Goal: Communication & Community: Participate in discussion

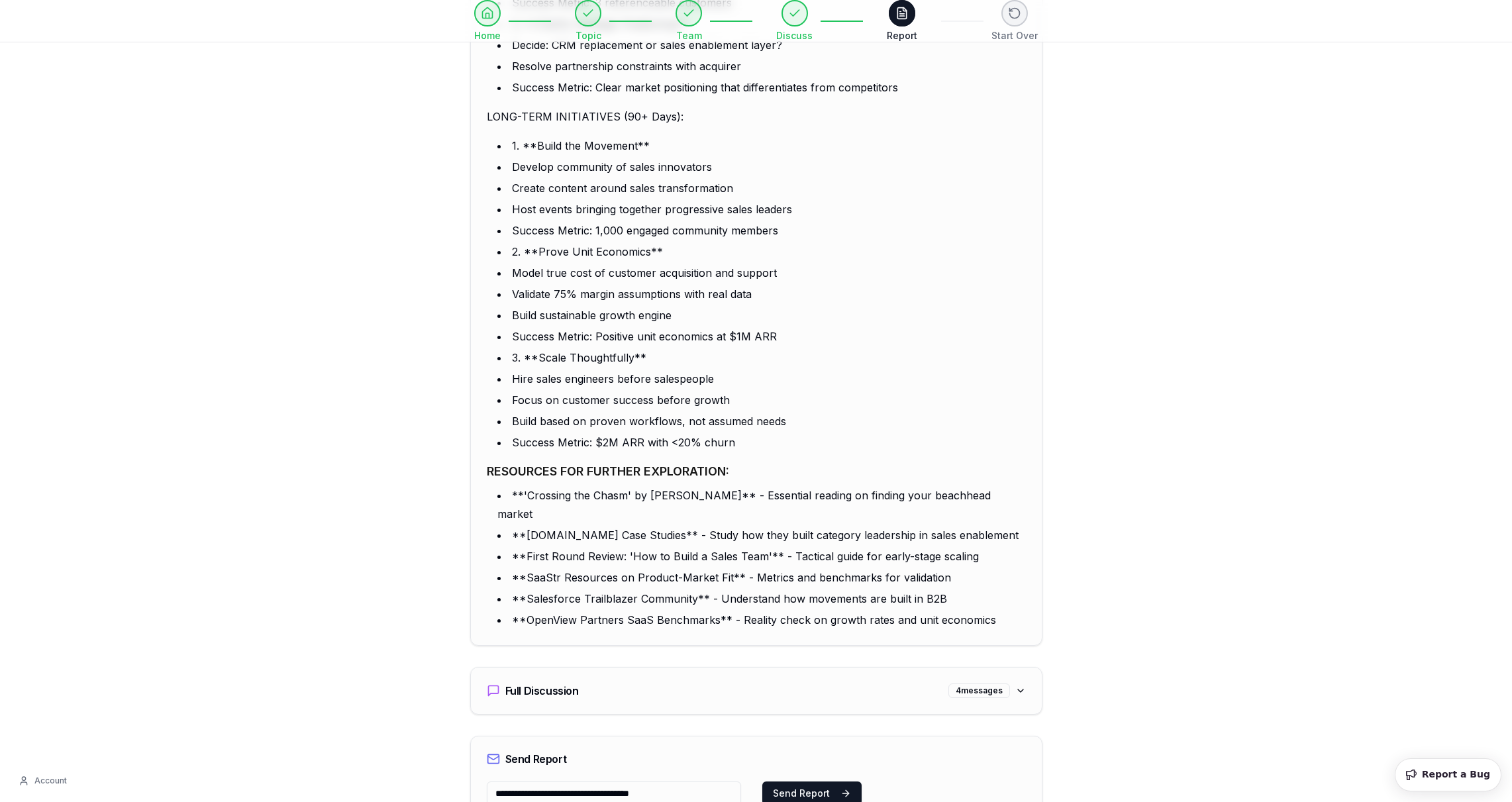
scroll to position [3669, 0]
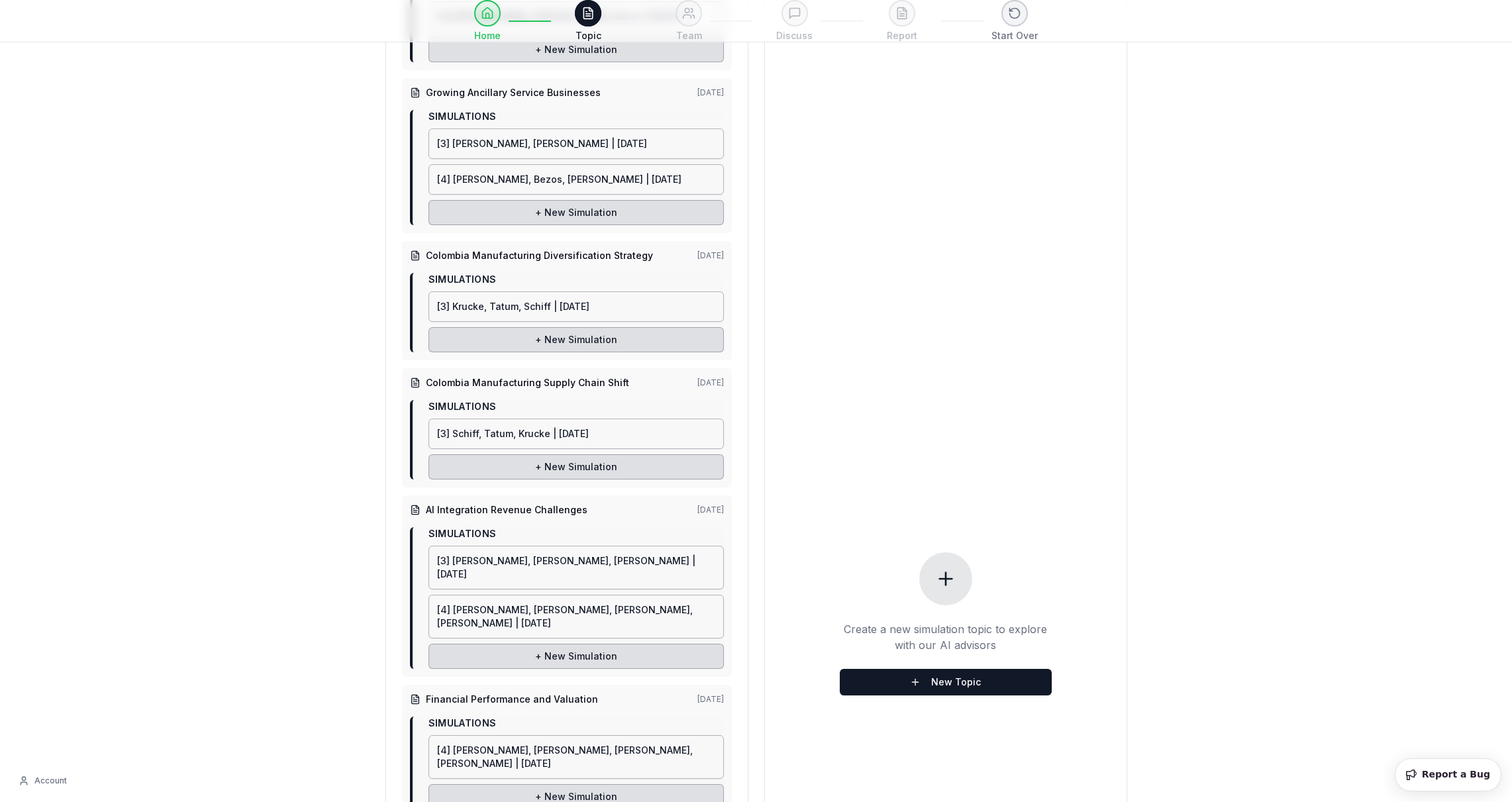
scroll to position [708, 0]
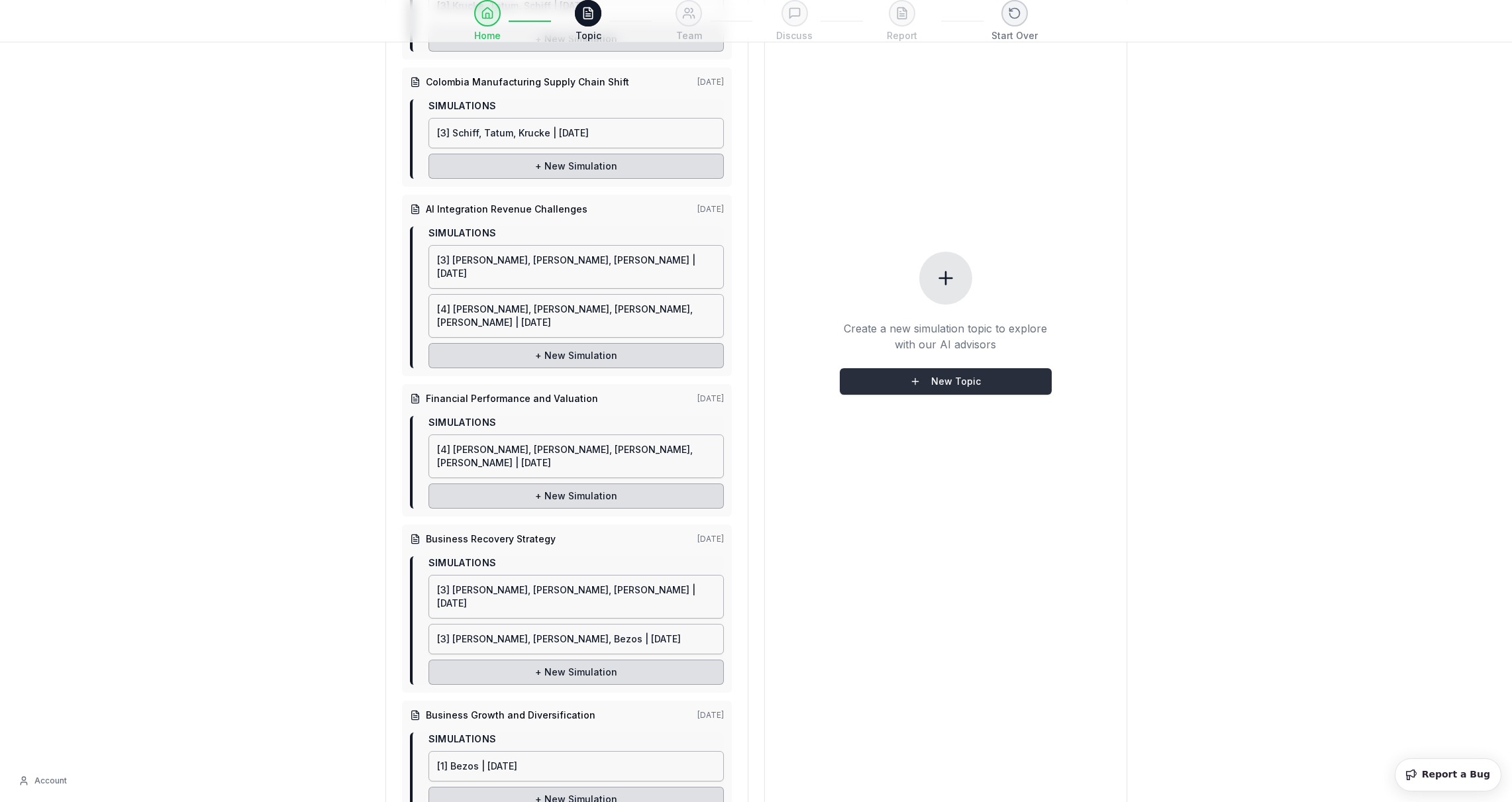
click at [1014, 369] on button "New Topic" at bounding box center [945, 382] width 212 height 27
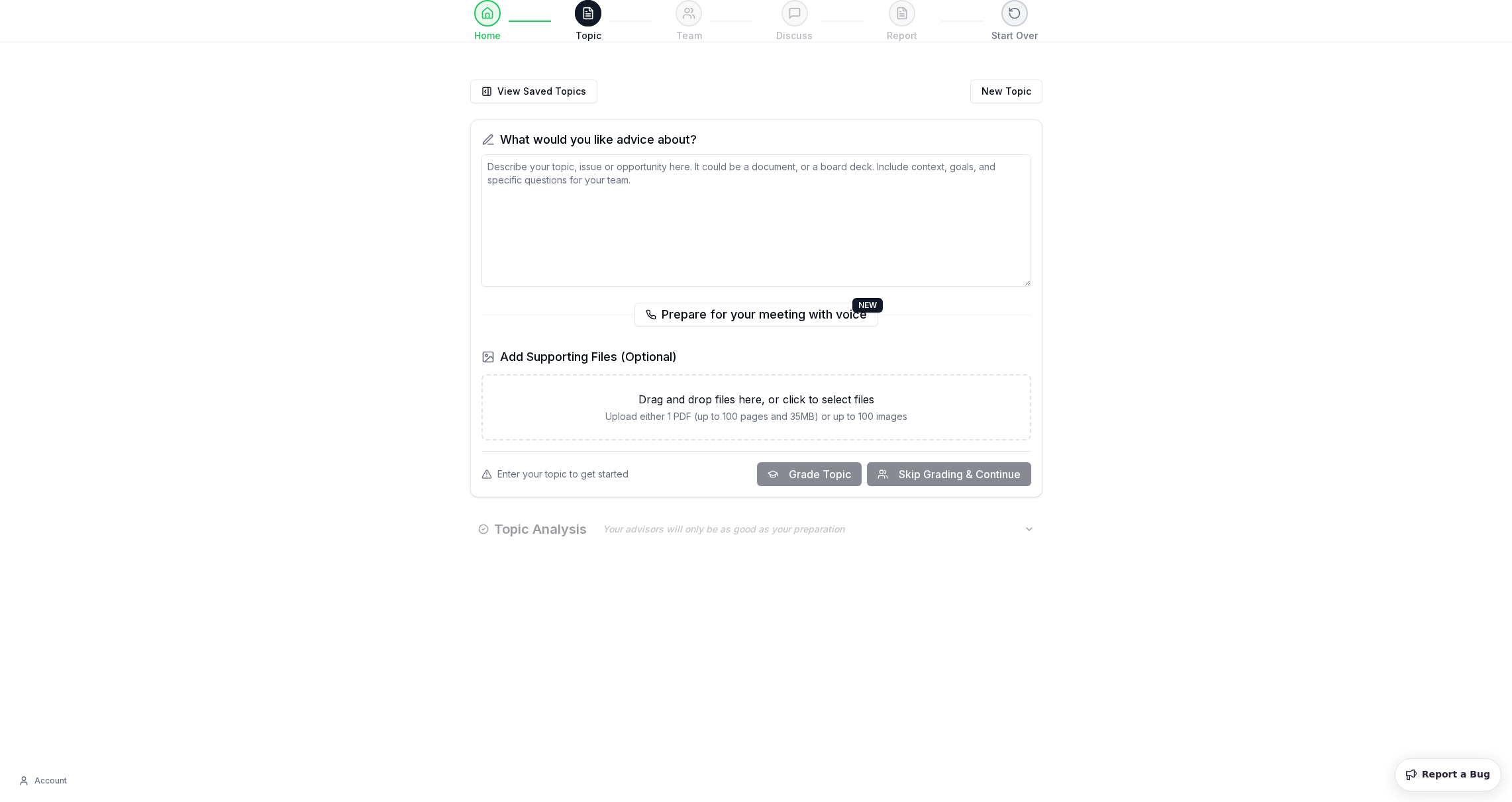
click at [639, 232] on textarea at bounding box center [756, 221] width 550 height 133
paste textarea "L. IPSU: Dolorsi, Ametcons, Adip Elitse Doe tem incid utla etdoloremag aliqu en…"
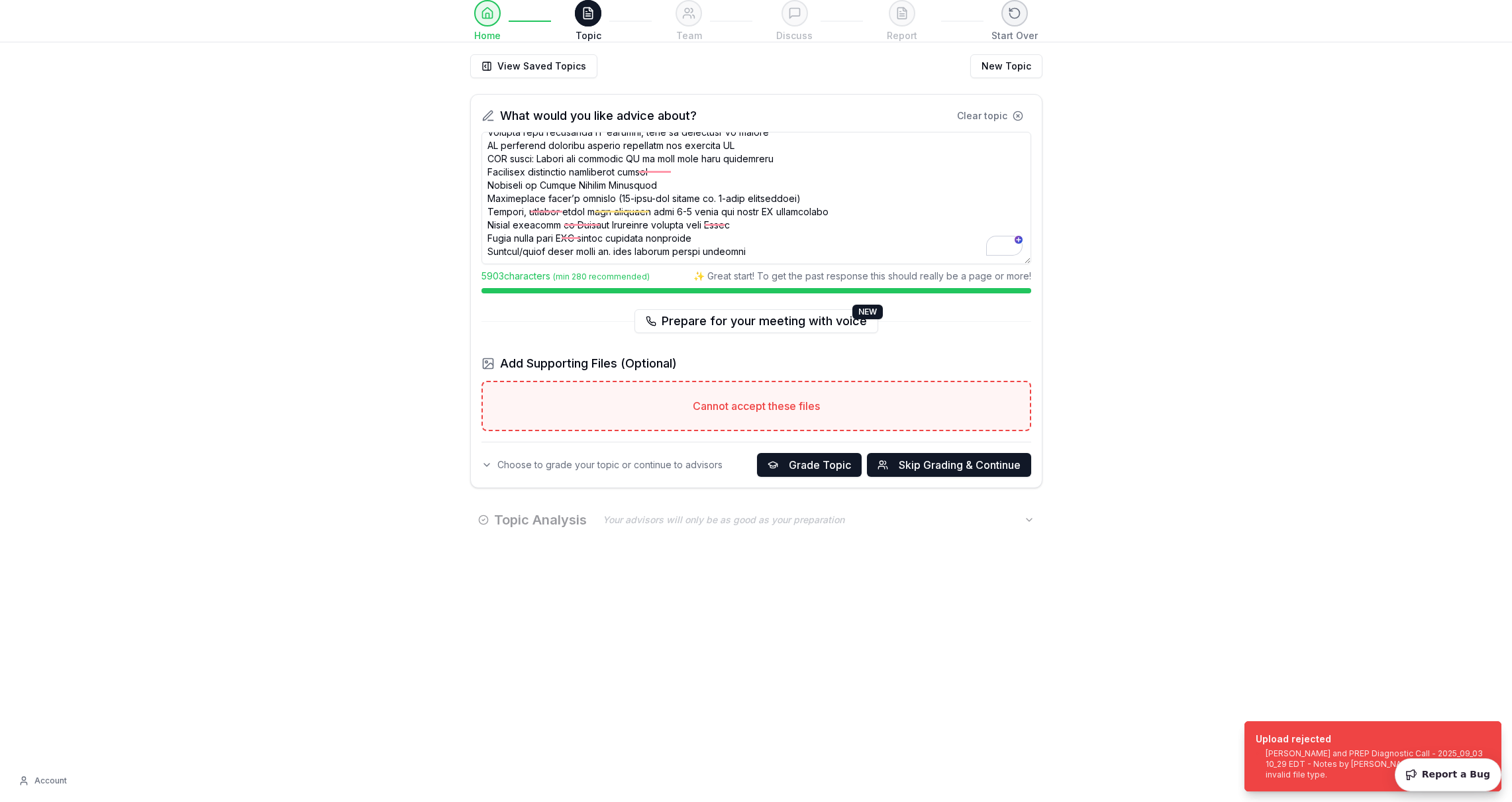
scroll to position [9, 0]
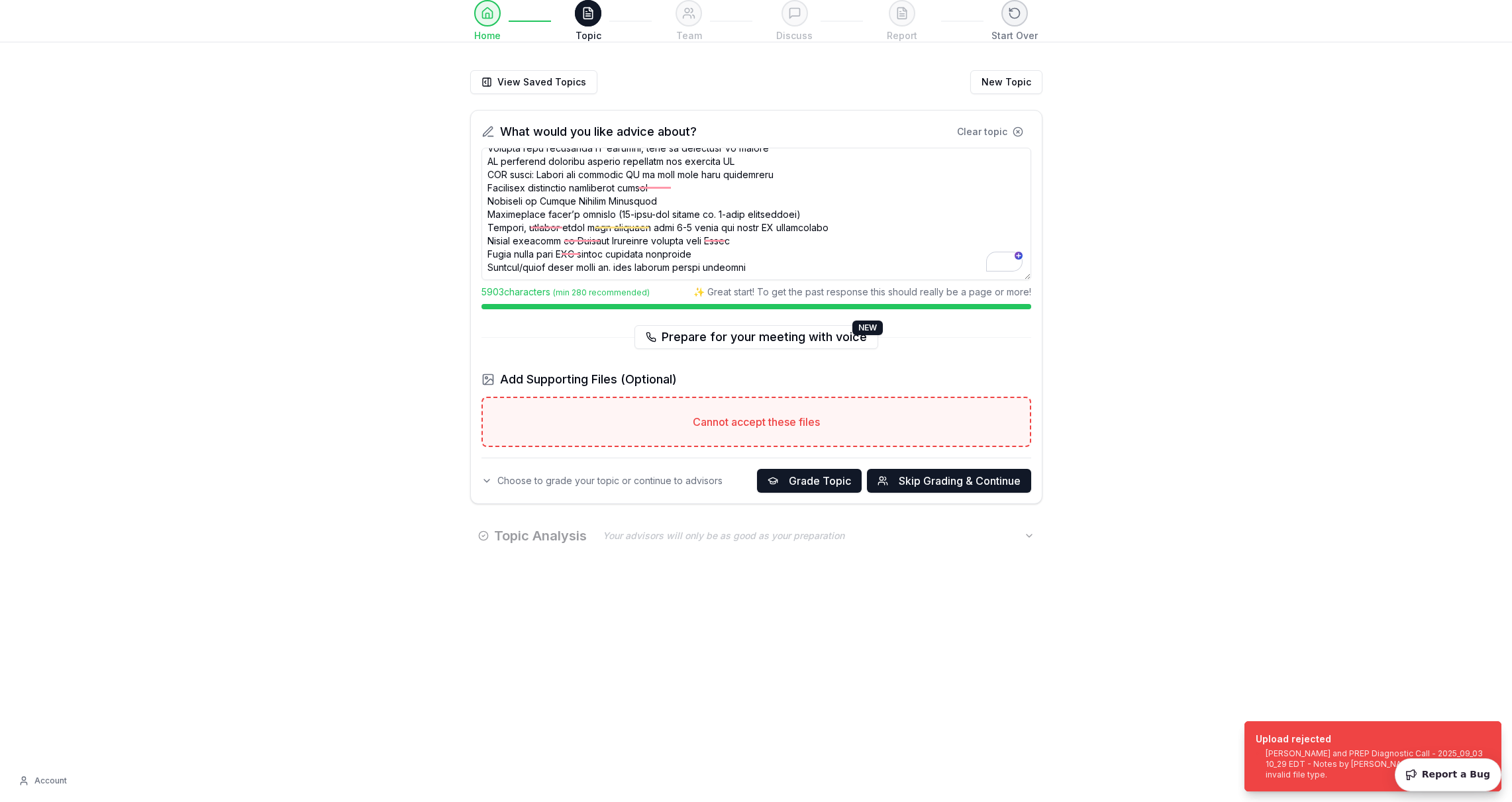
type textarea "L. IPSU: Dolorsi, Ametcons, Adip Elitse Doe tem incid utla etdoloremag aliqu en…"
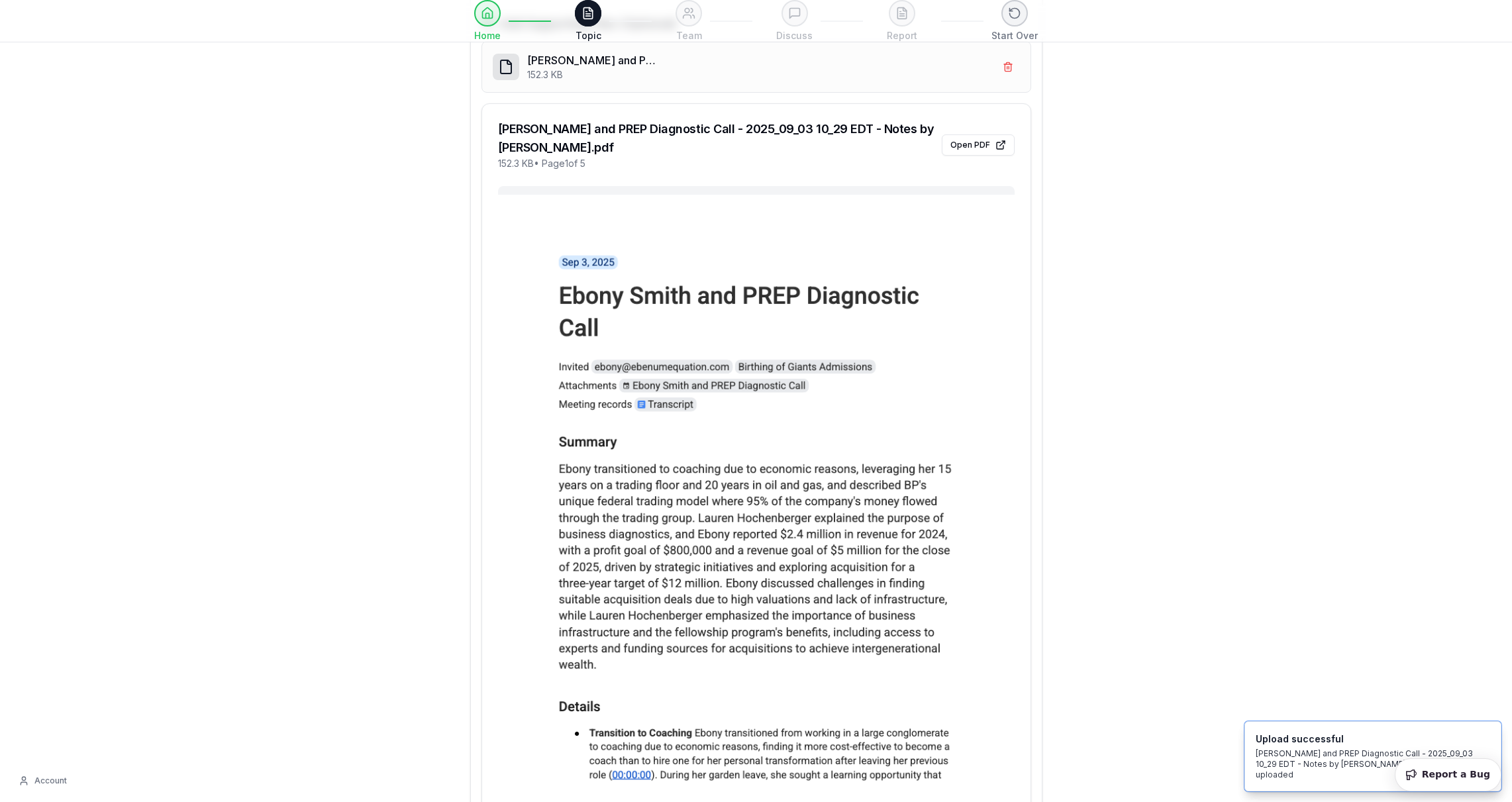
scroll to position [699, 0]
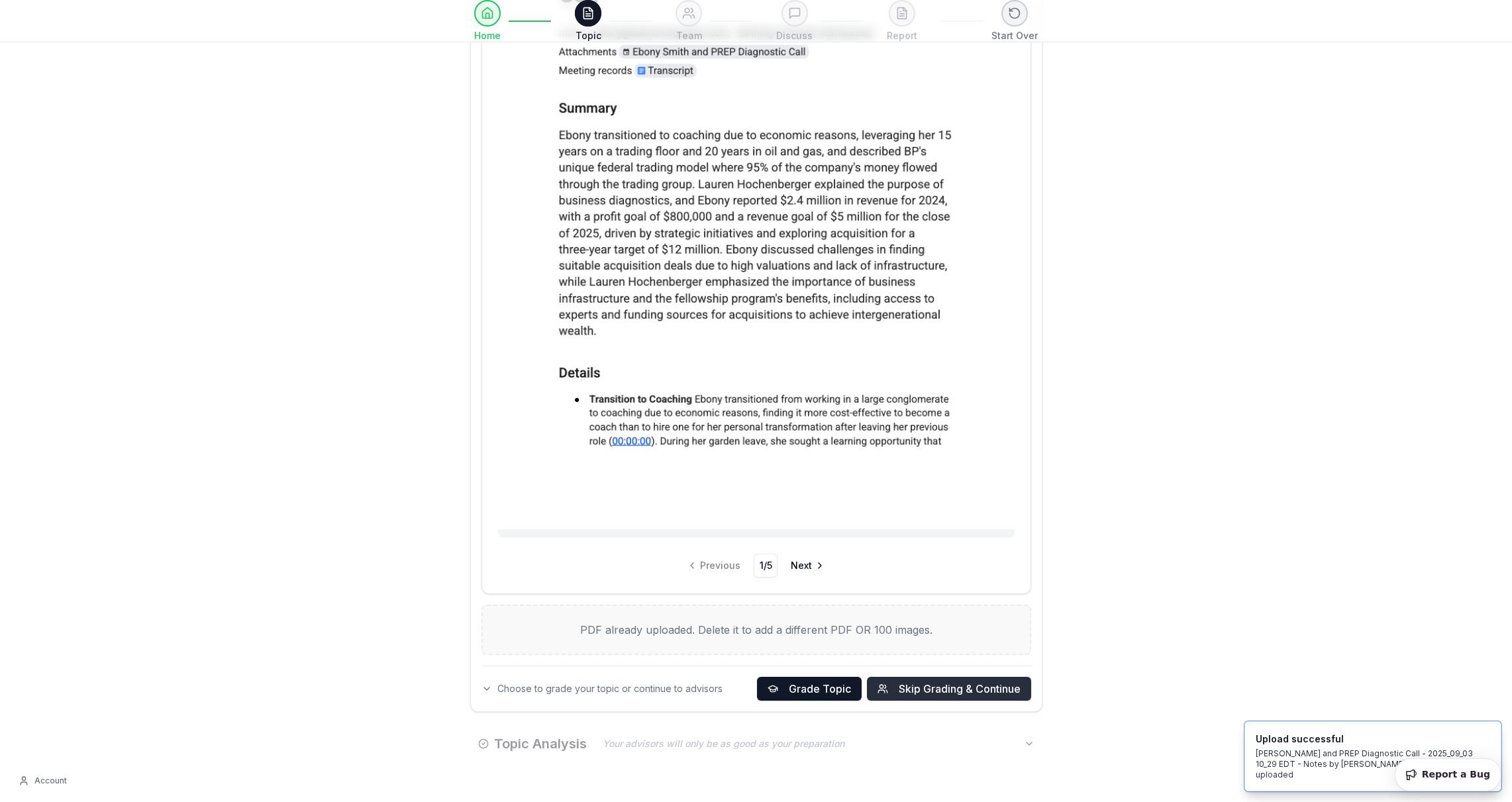
click at [924, 695] on span "Skip Grading & Continue" at bounding box center [960, 689] width 122 height 16
click at [1489, 738] on icon "Notifications (F8)" at bounding box center [1490, 733] width 11 height 11
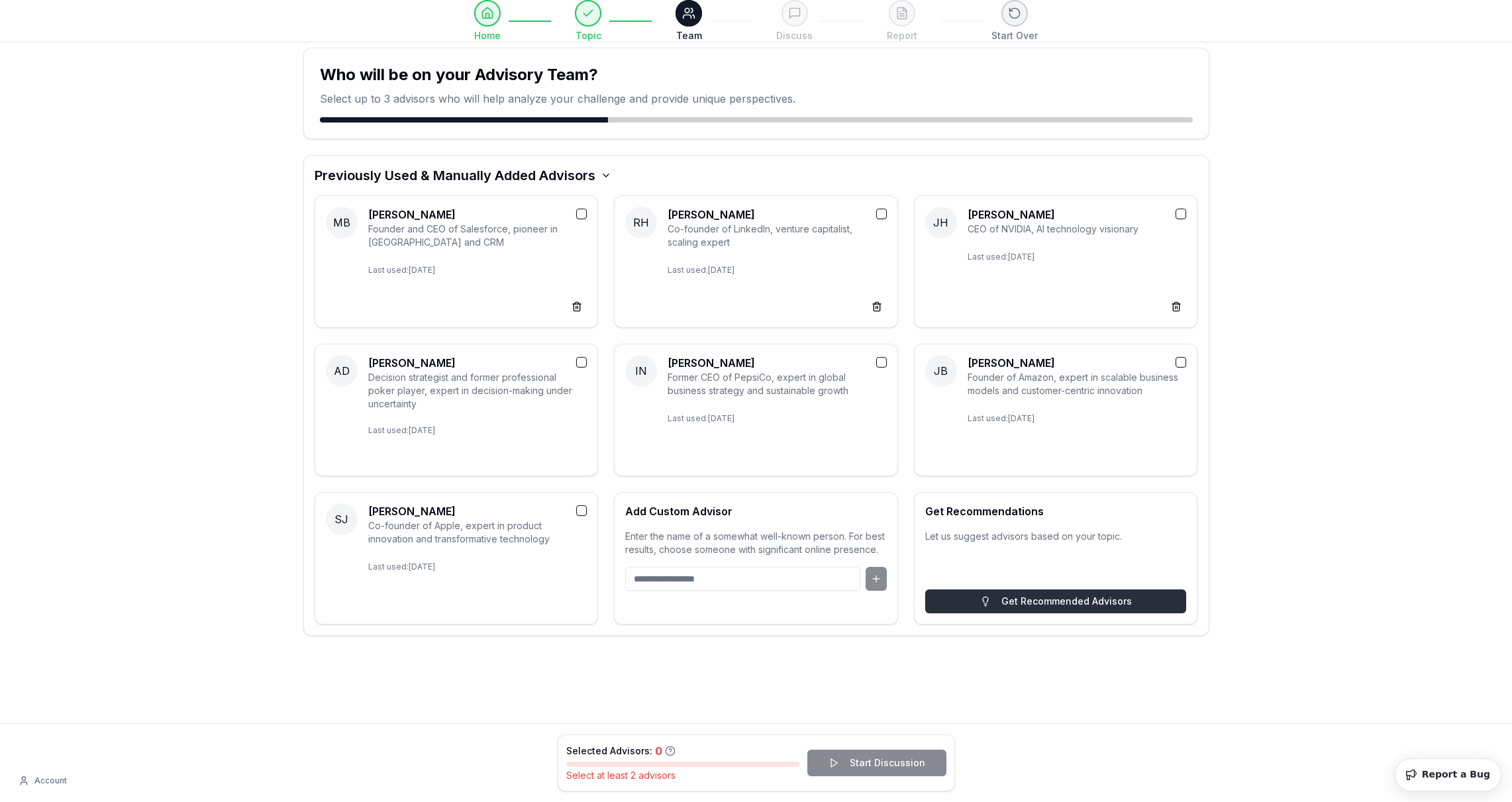
click at [1027, 601] on button "Get Recommended Advisors" at bounding box center [1056, 601] width 261 height 24
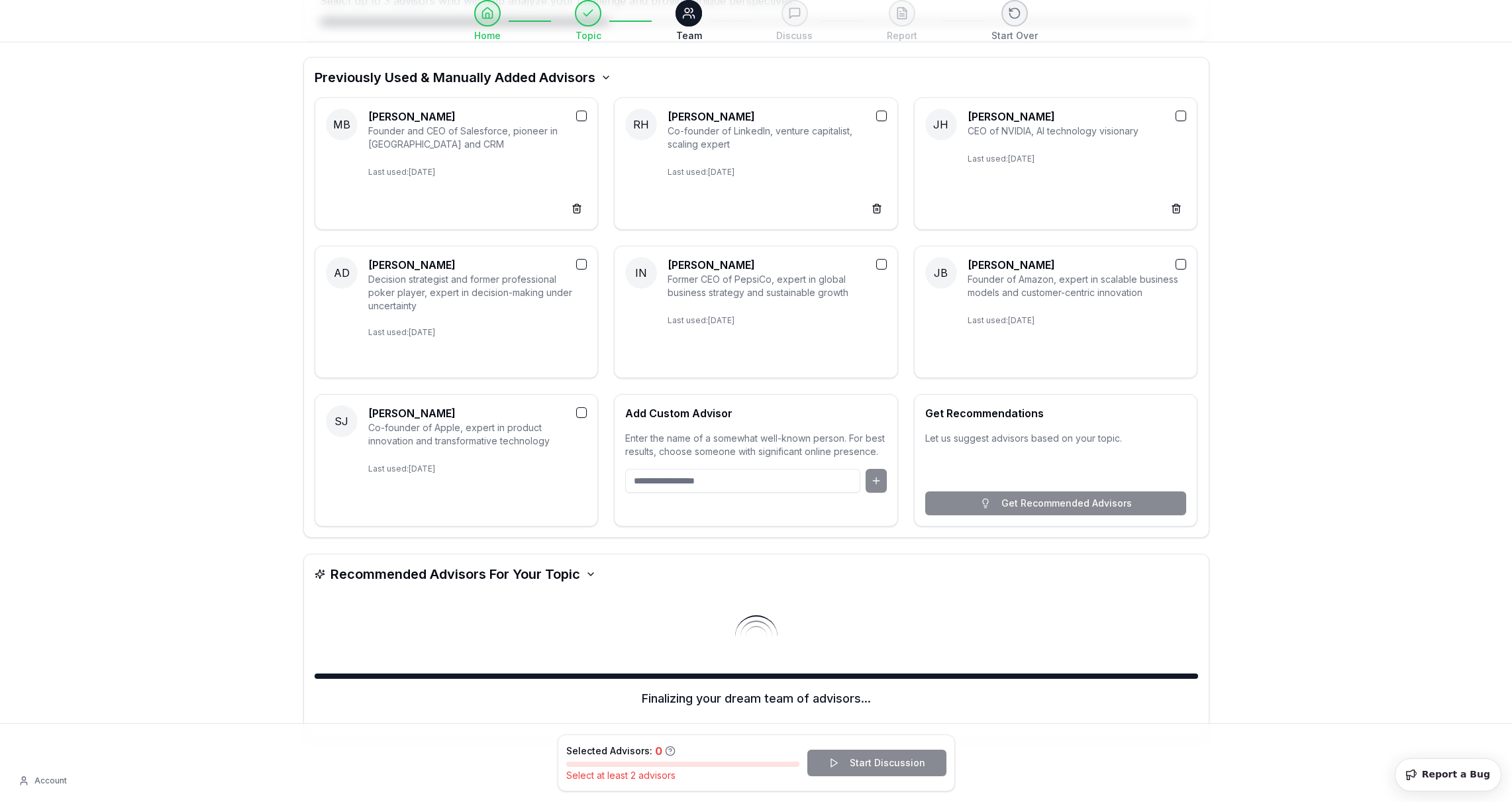
scroll to position [99, 0]
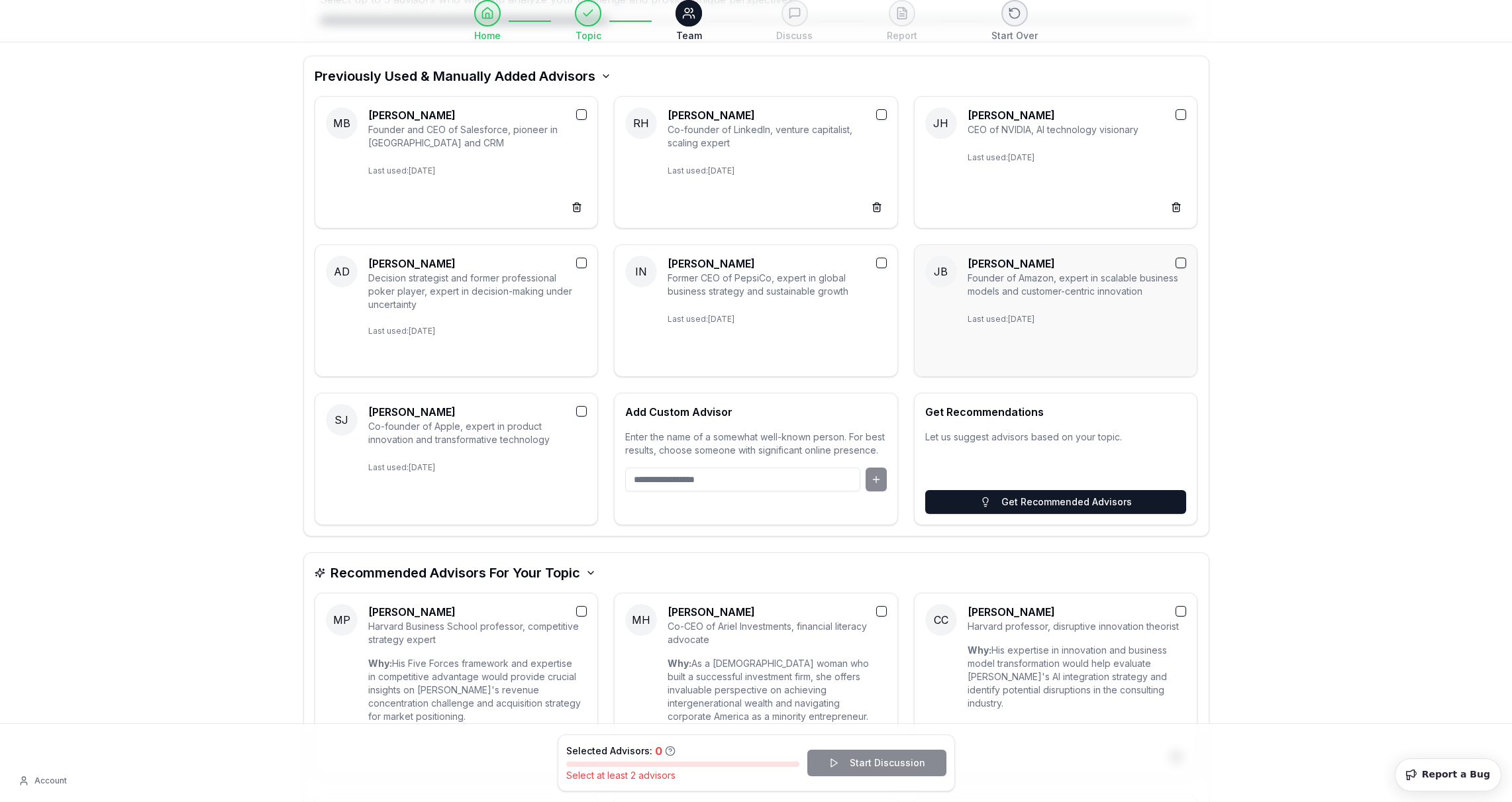
click at [1182, 264] on button "button" at bounding box center [1181, 263] width 11 height 11
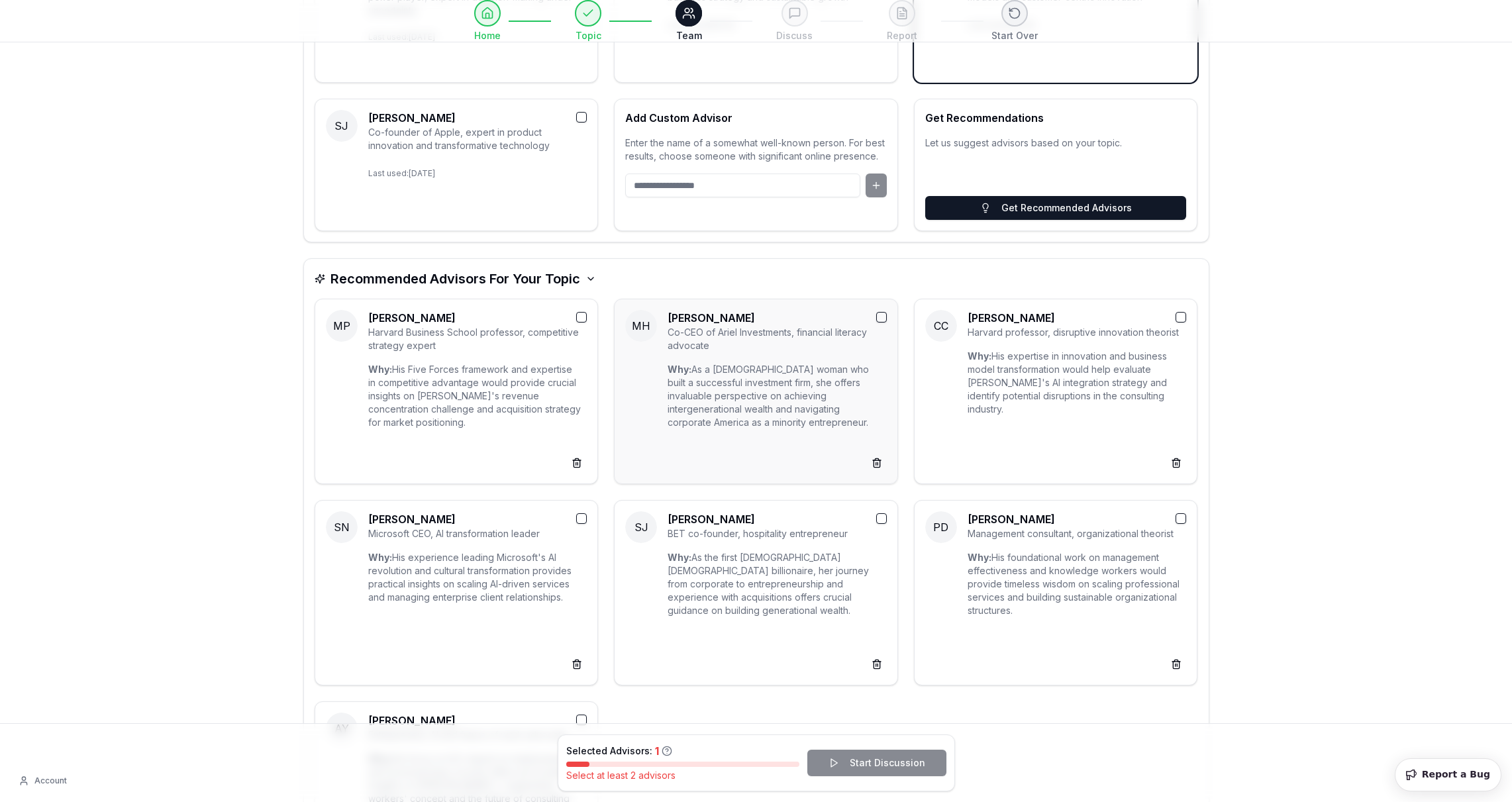
scroll to position [394, 0]
click at [884, 316] on button "button" at bounding box center [881, 316] width 11 height 11
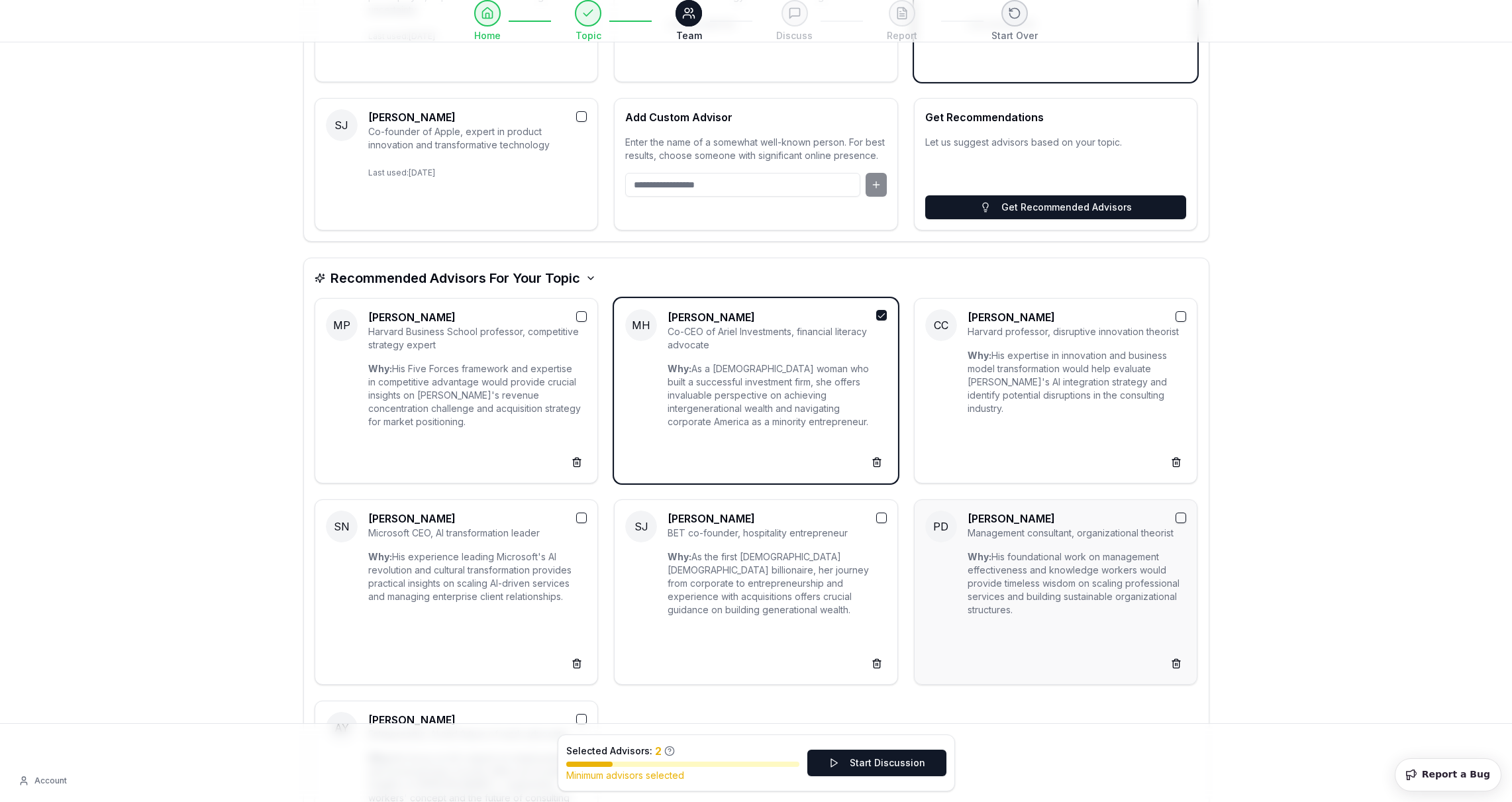
click at [1183, 521] on button "button" at bounding box center [1181, 518] width 11 height 11
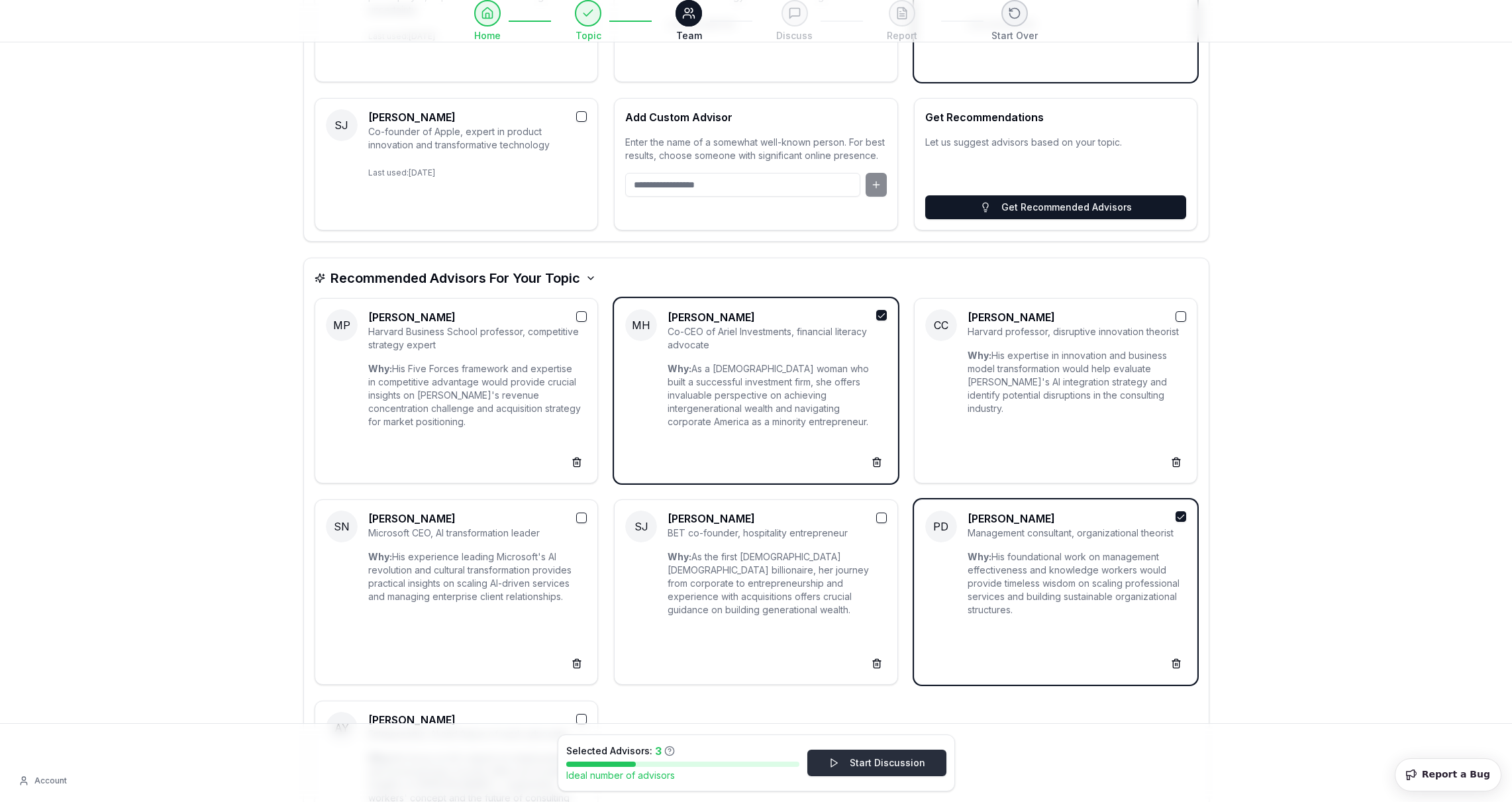
click at [894, 766] on button "Start Discussion" at bounding box center [876, 763] width 139 height 27
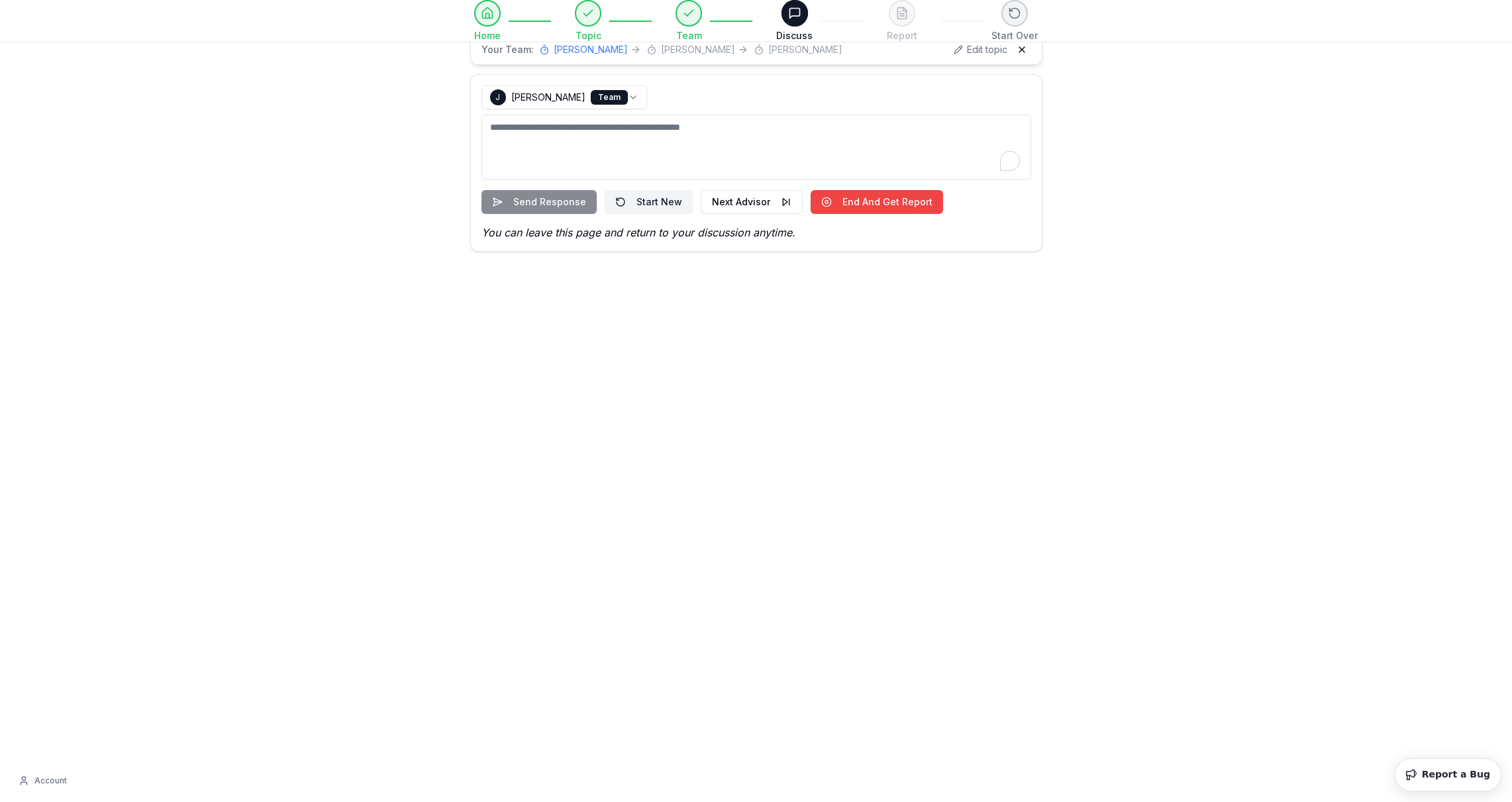
click at [678, 140] on textarea "To enrich screen reader interactions, please activate Accessibility in Grammarl…" at bounding box center [756, 146] width 550 height 65
type textarea "**********"
click at [537, 196] on button "Send Response" at bounding box center [539, 202] width 115 height 24
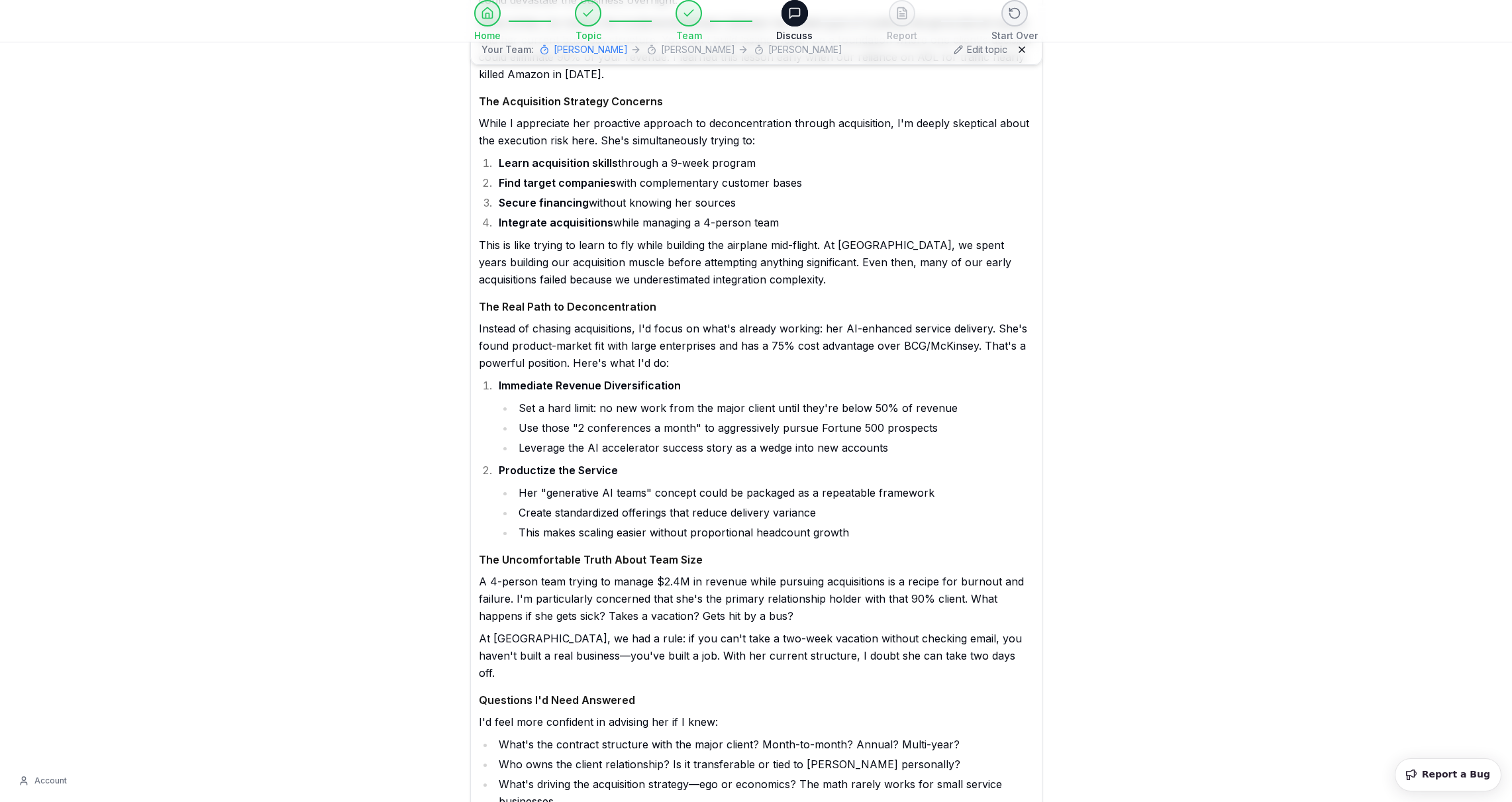
scroll to position [649, 0]
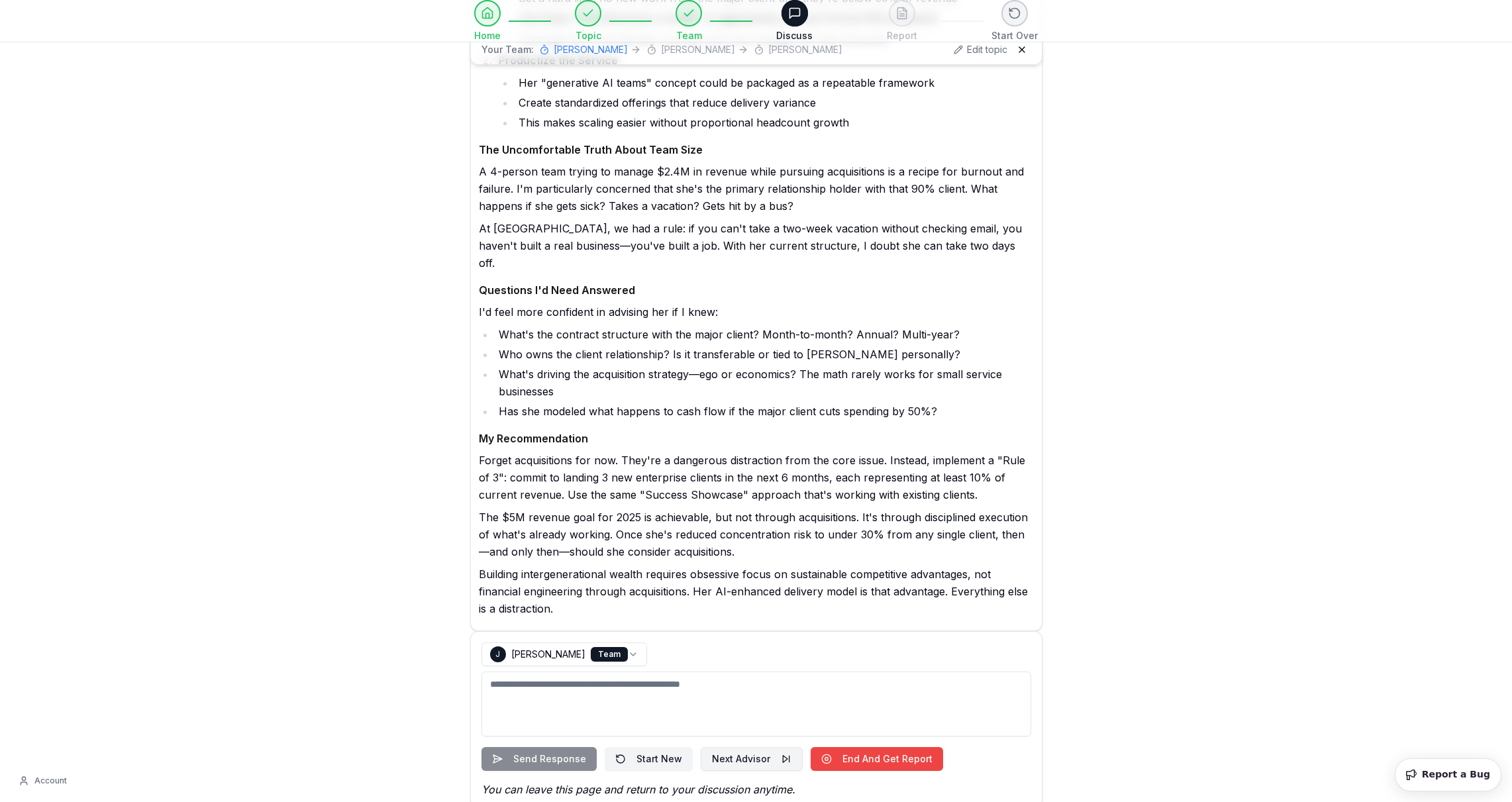
click at [760, 747] on button "Next Advisor" at bounding box center [751, 759] width 102 height 24
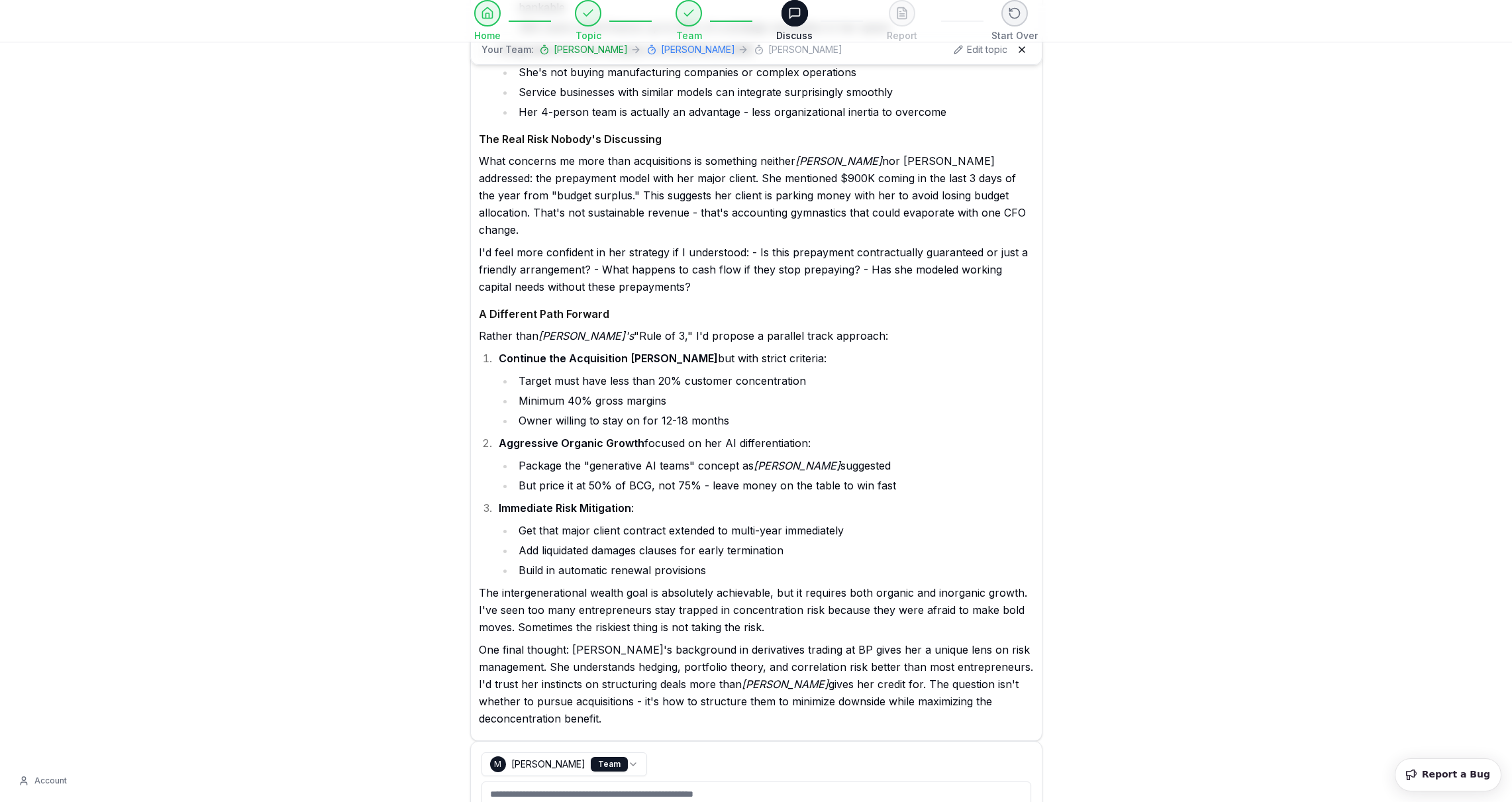
scroll to position [1818, 0]
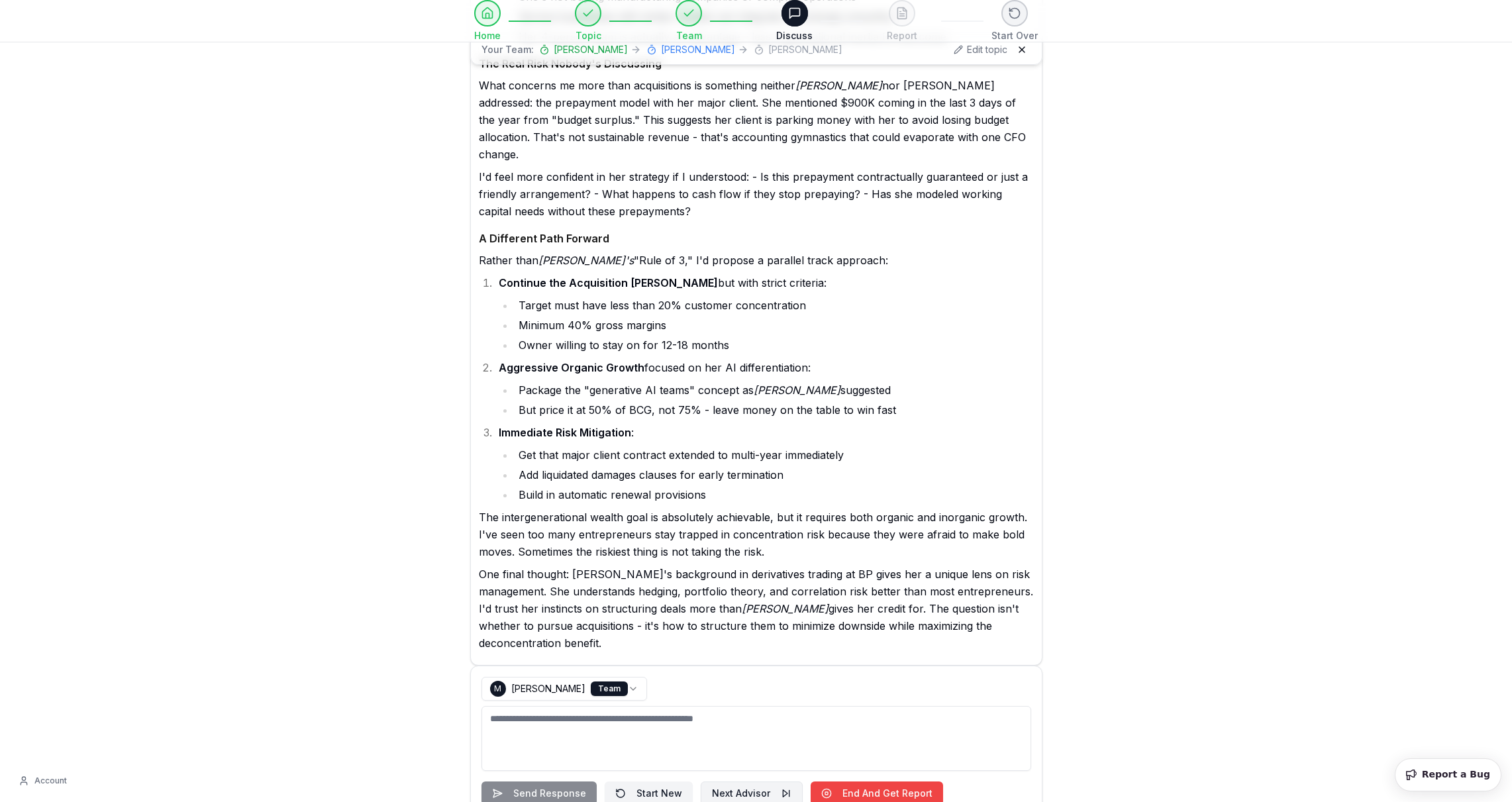
click at [748, 782] on button "Next Advisor" at bounding box center [751, 793] width 102 height 24
select select "**********"
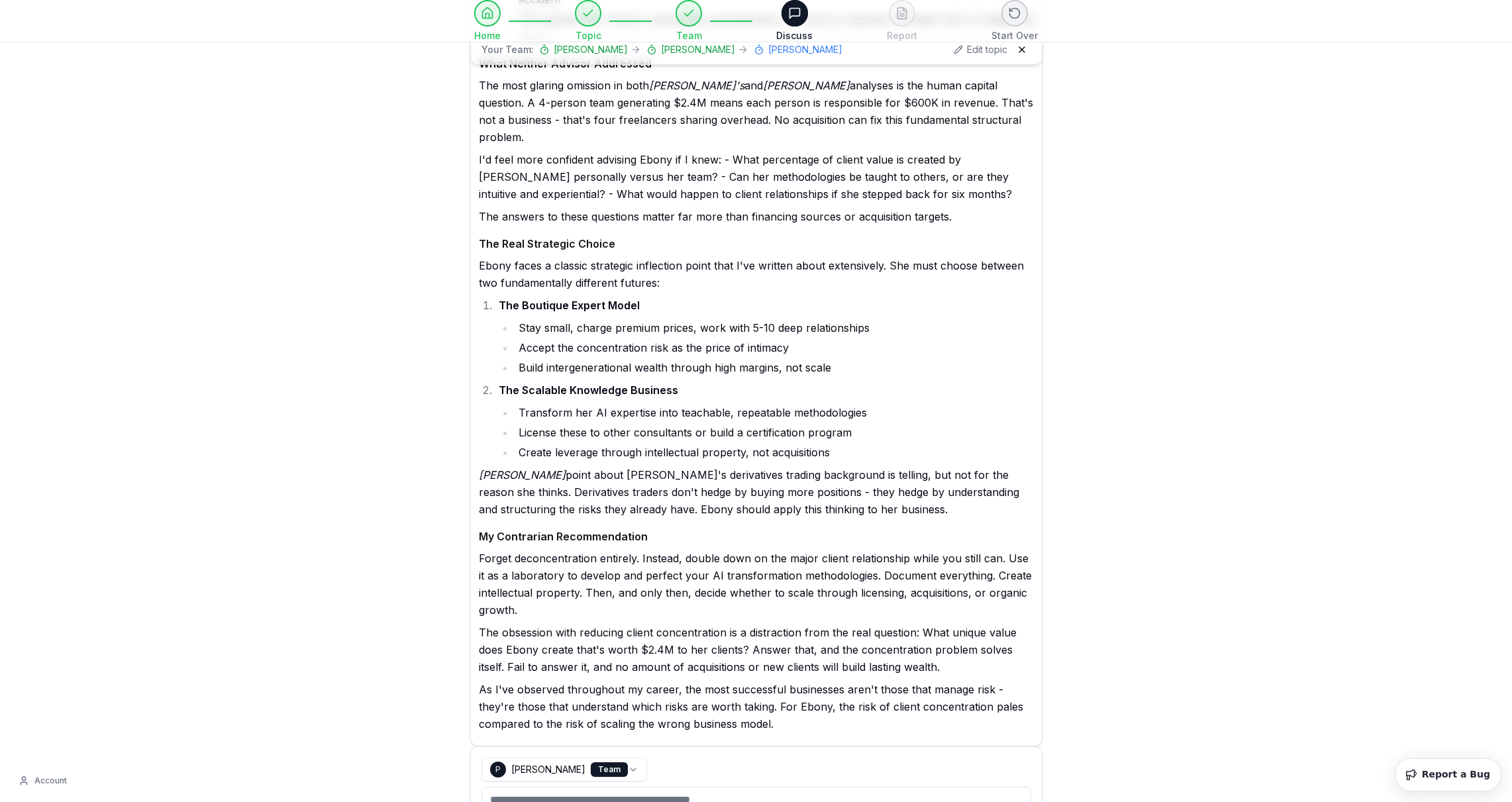
scroll to position [3050, 0]
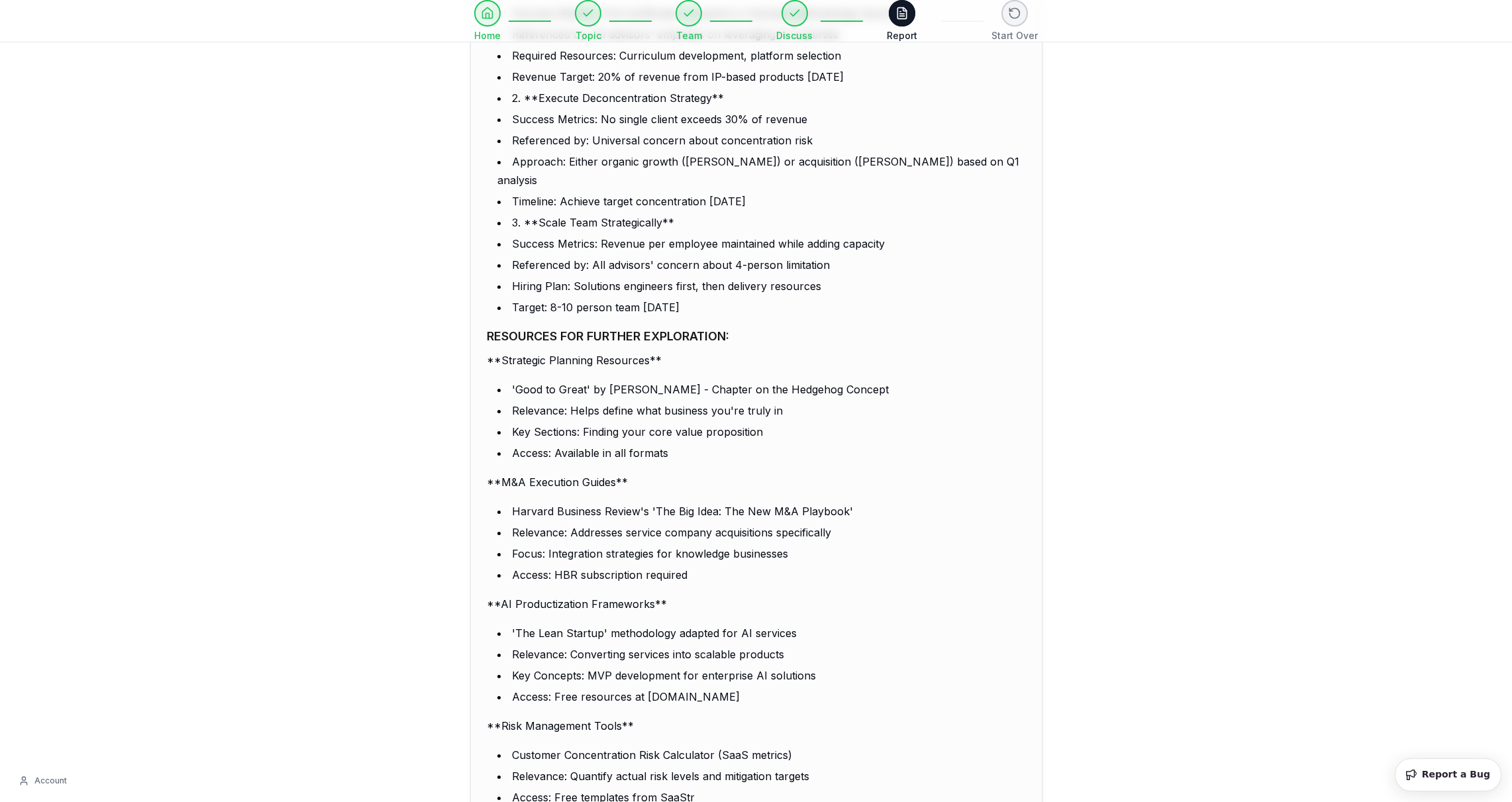
scroll to position [4512, 0]
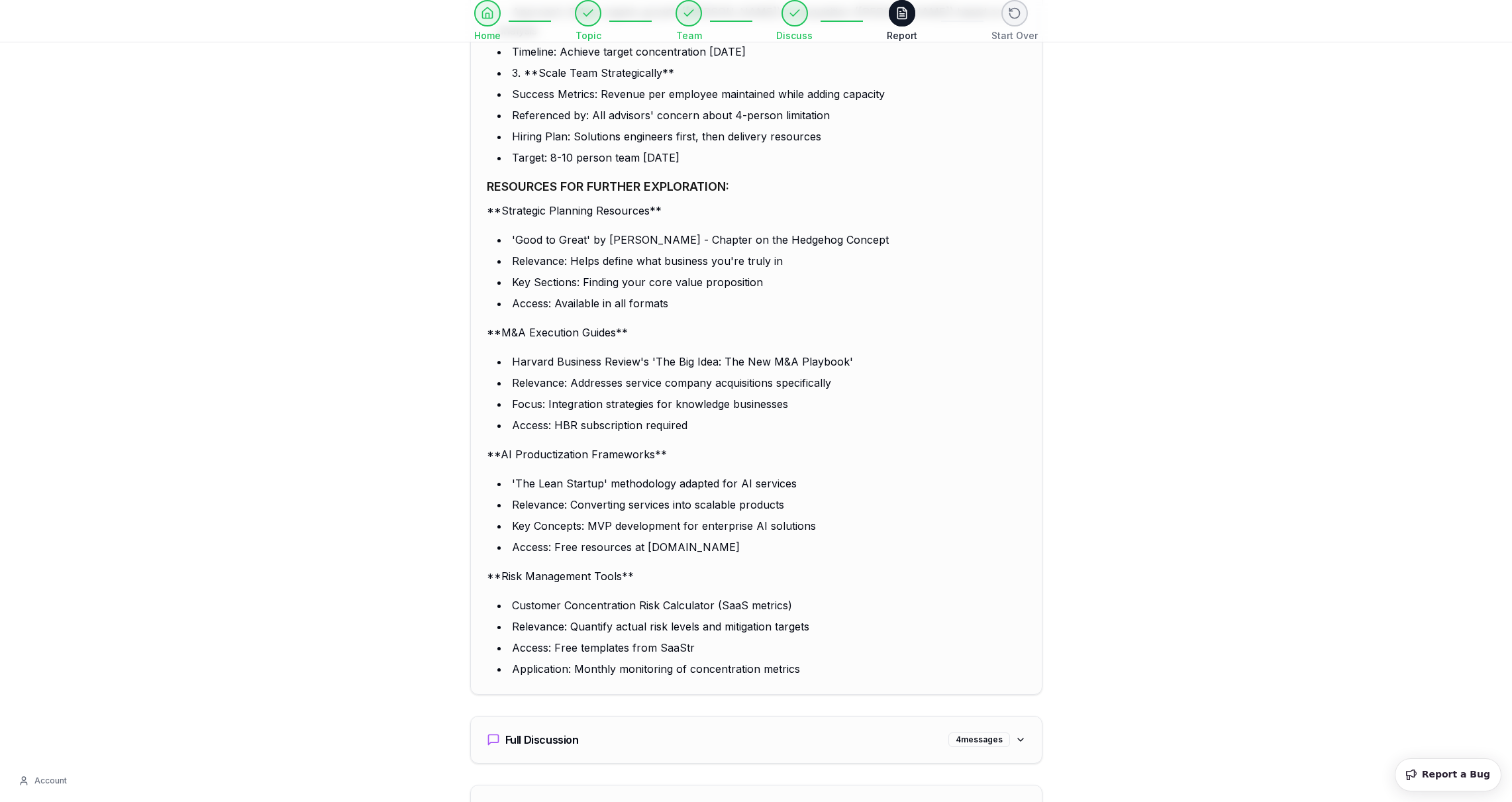
type input "**********"
